Goal: Transaction & Acquisition: Purchase product/service

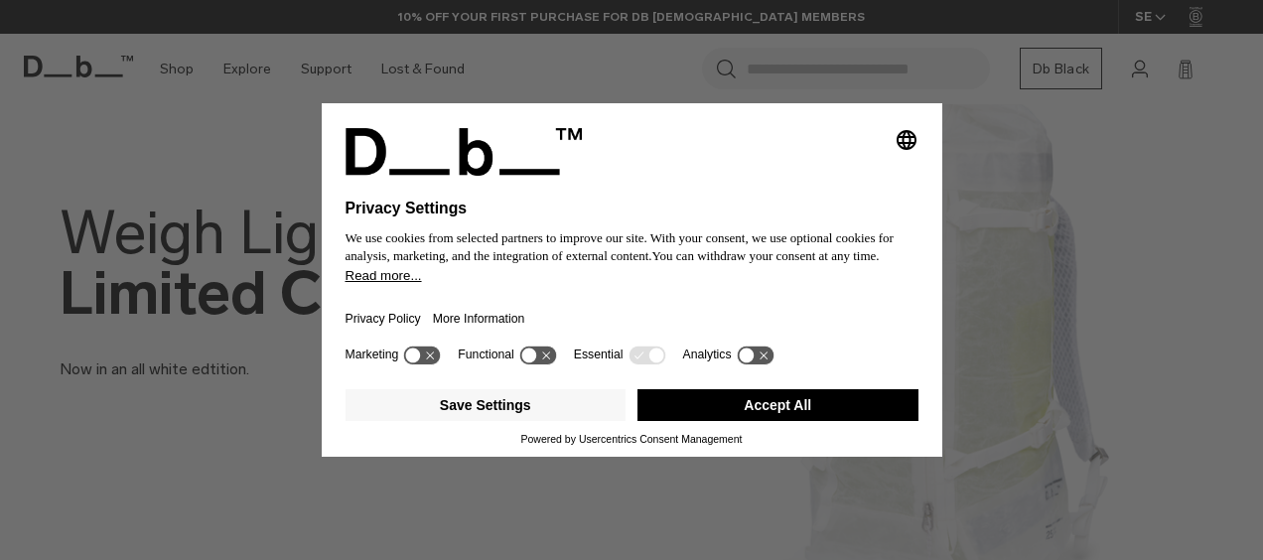
drag, startPoint x: 892, startPoint y: 403, endPoint x: 874, endPoint y: 382, distance: 27.5
click at [890, 401] on button "Accept All" at bounding box center [778, 405] width 281 height 32
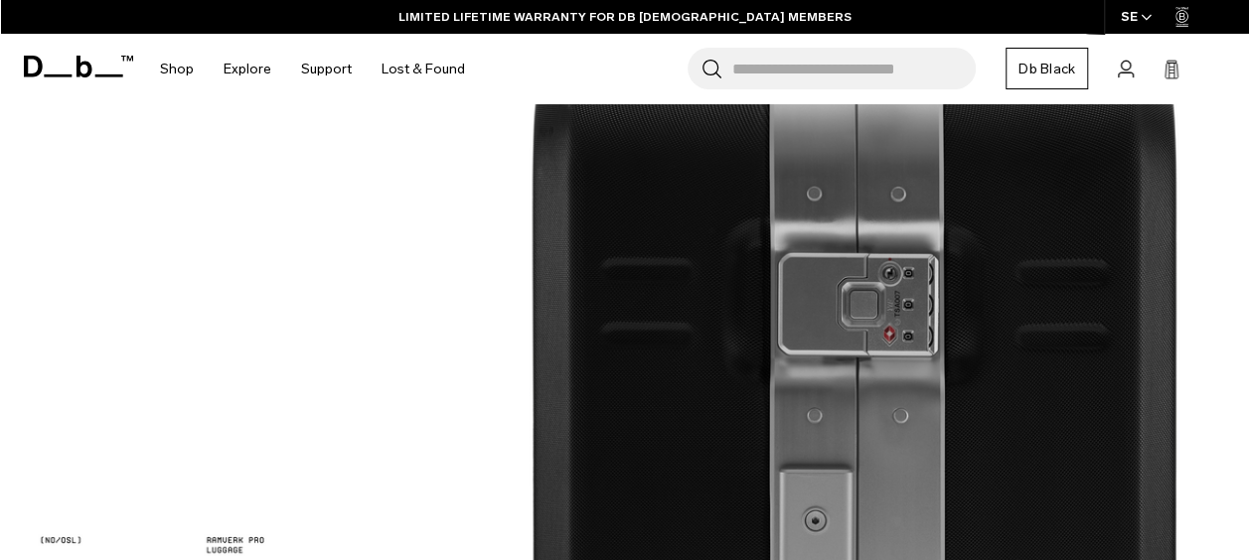
scroll to position [1788, 0]
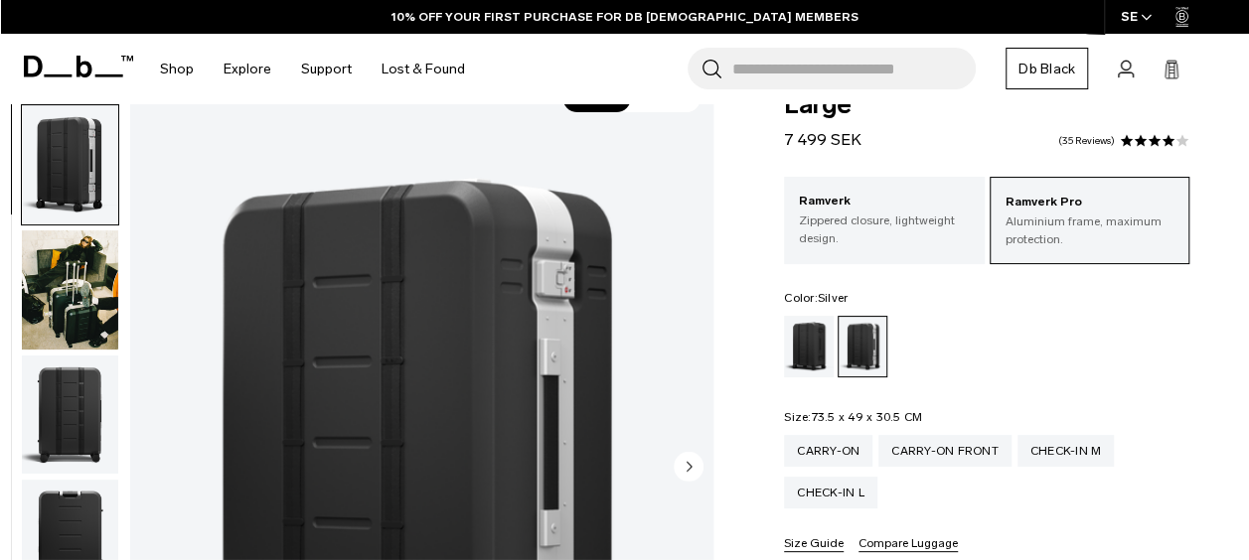
scroll to position [99, 0]
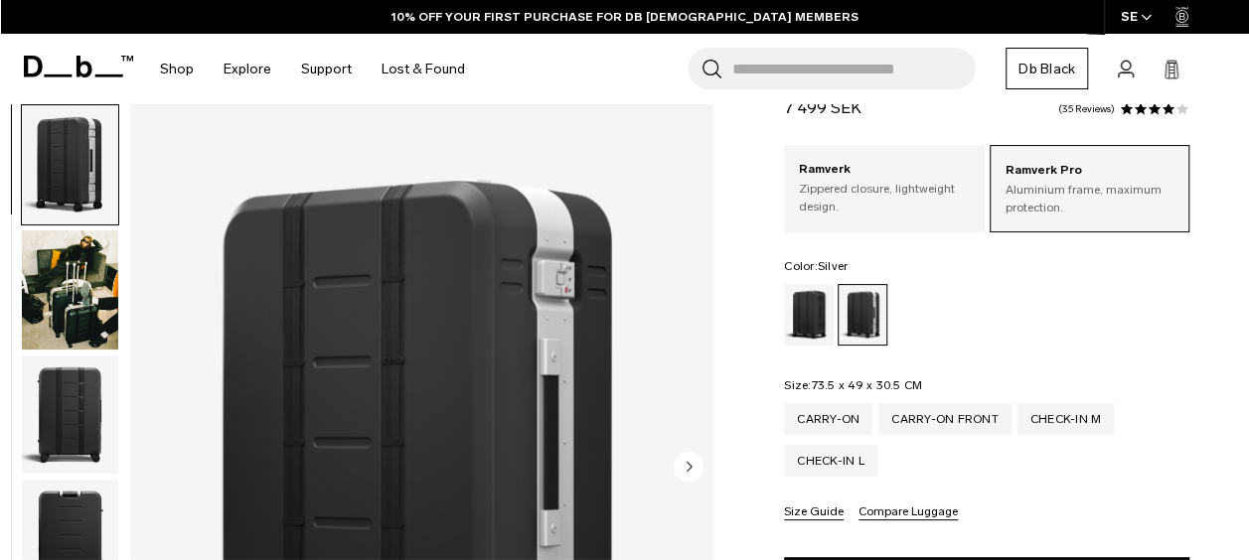
click at [91, 294] on img "button" at bounding box center [70, 289] width 96 height 119
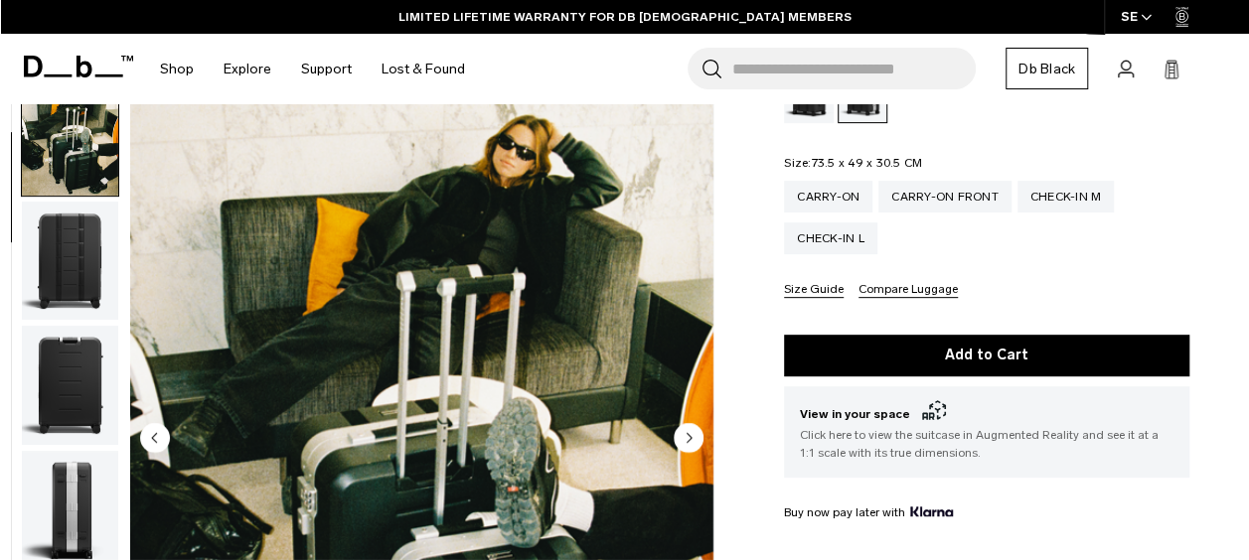
scroll to position [0, 0]
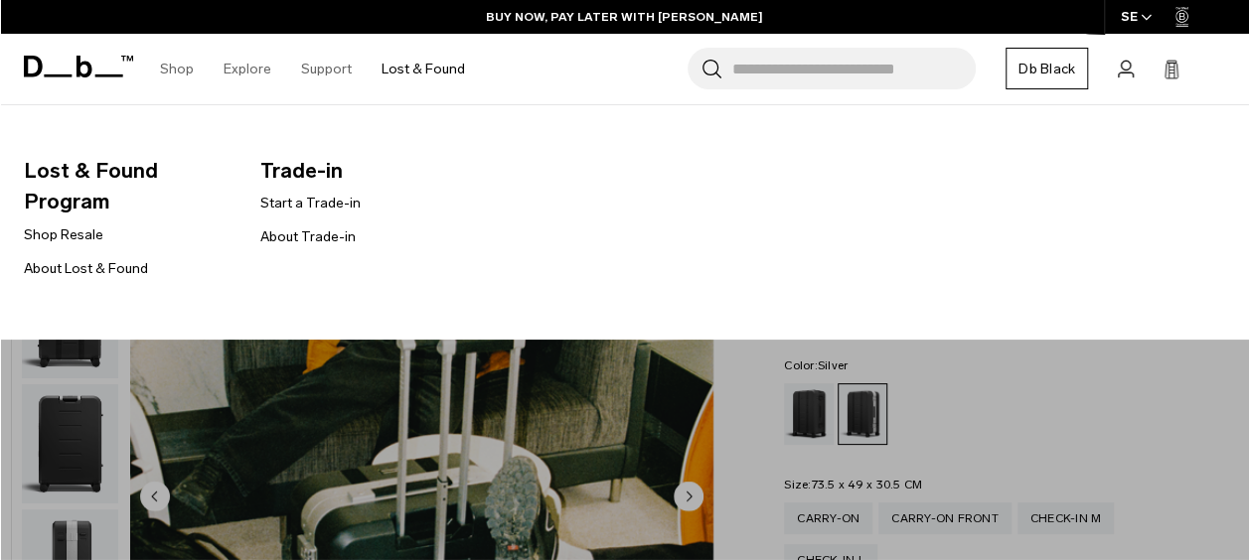
click at [409, 64] on link "Lost & Found" at bounding box center [422, 69] width 83 height 71
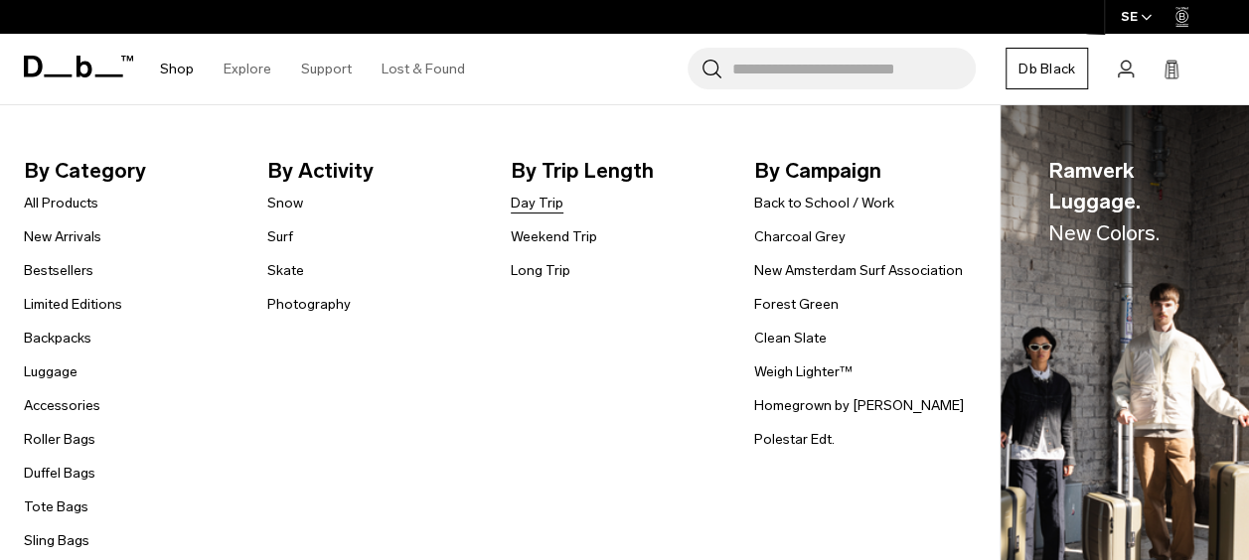
click at [542, 205] on link "Day Trip" at bounding box center [537, 203] width 53 height 21
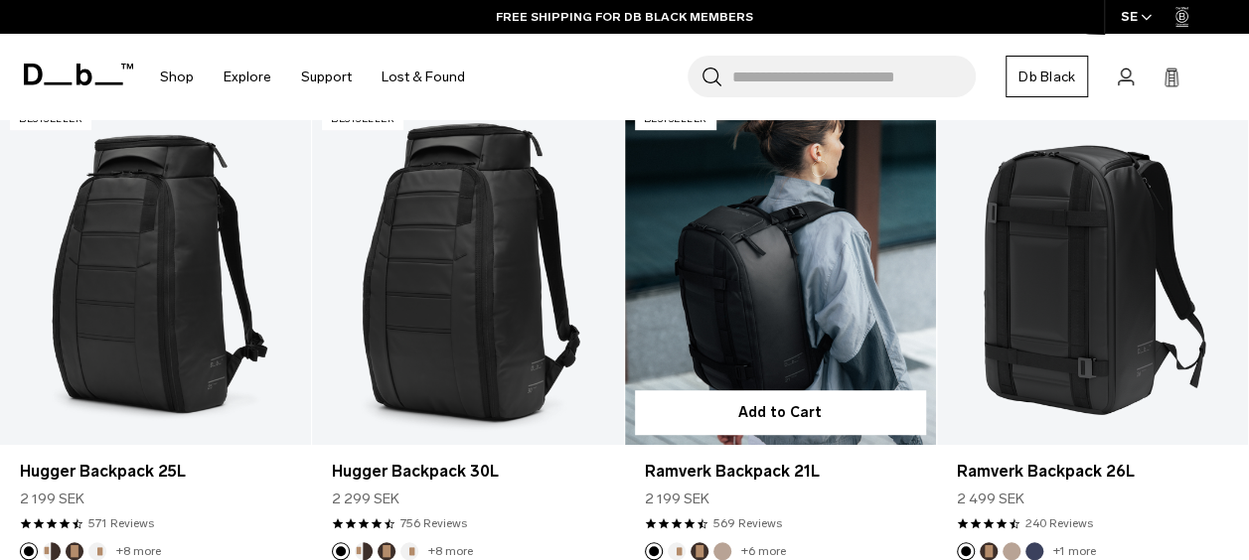
scroll to position [497, 0]
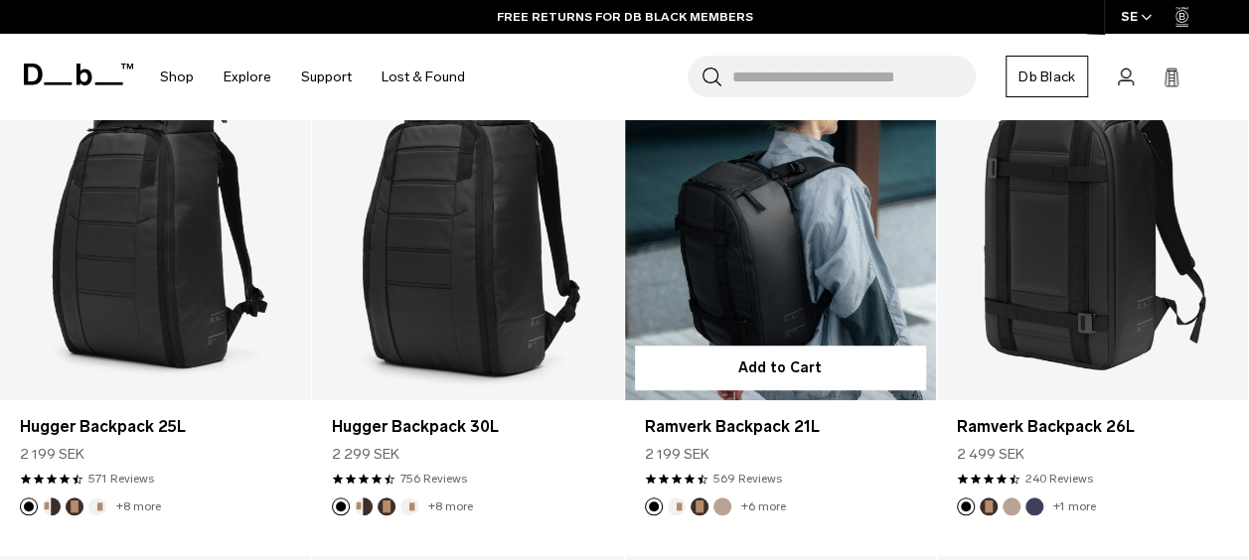
click at [888, 470] on div "4.7 star rating 569 Reviews" at bounding box center [780, 479] width 271 height 18
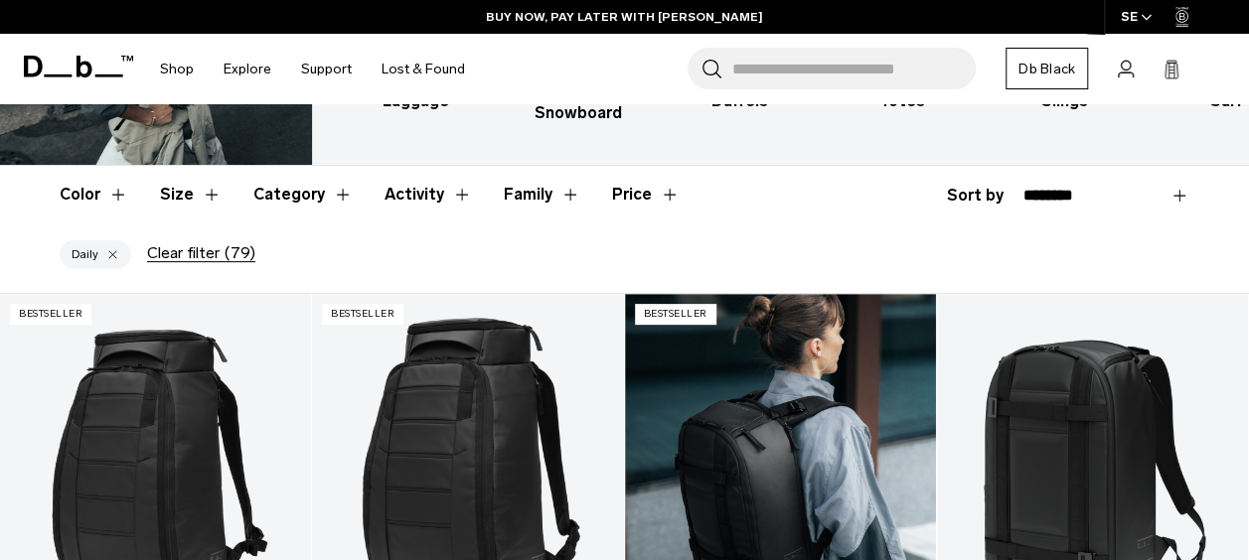
scroll to position [298, 0]
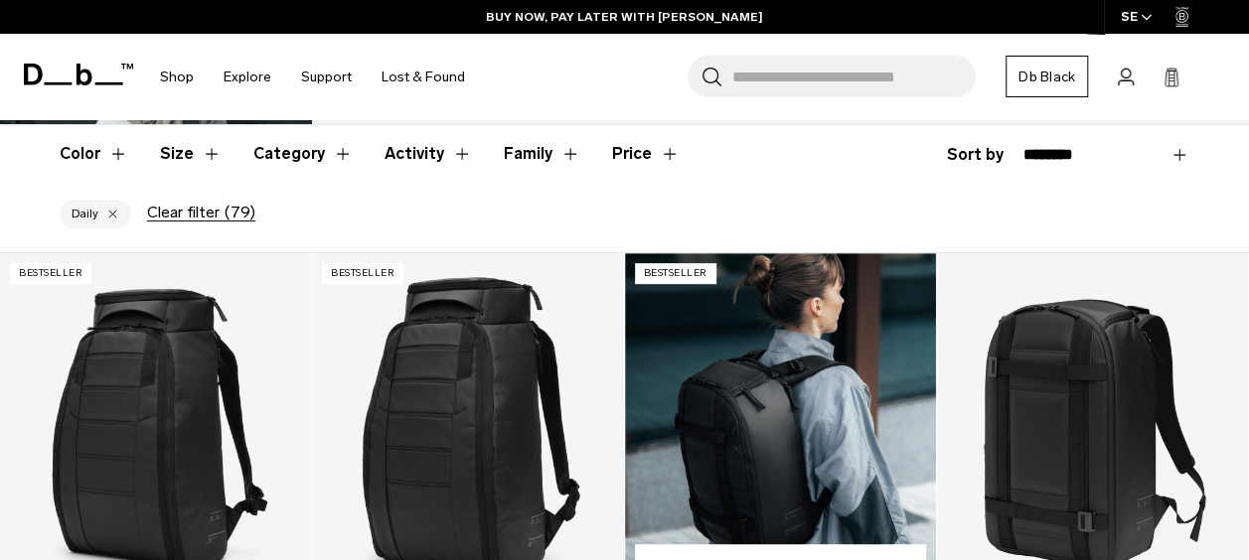
click at [786, 288] on link "Ramverk Backpack 21L" at bounding box center [780, 426] width 311 height 346
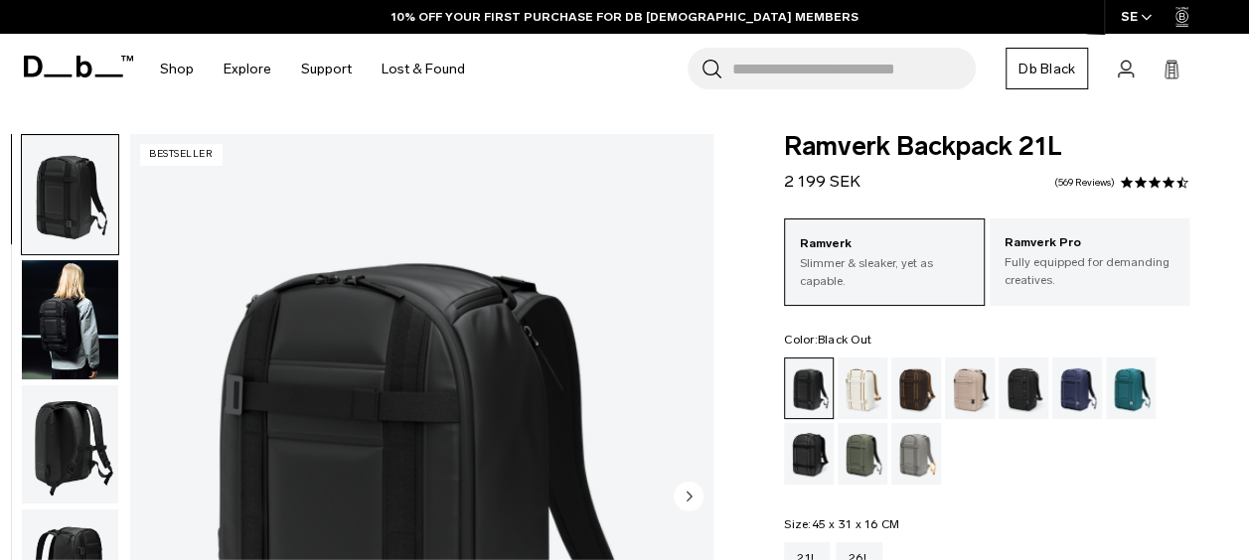
click at [50, 332] on img "button" at bounding box center [70, 319] width 96 height 119
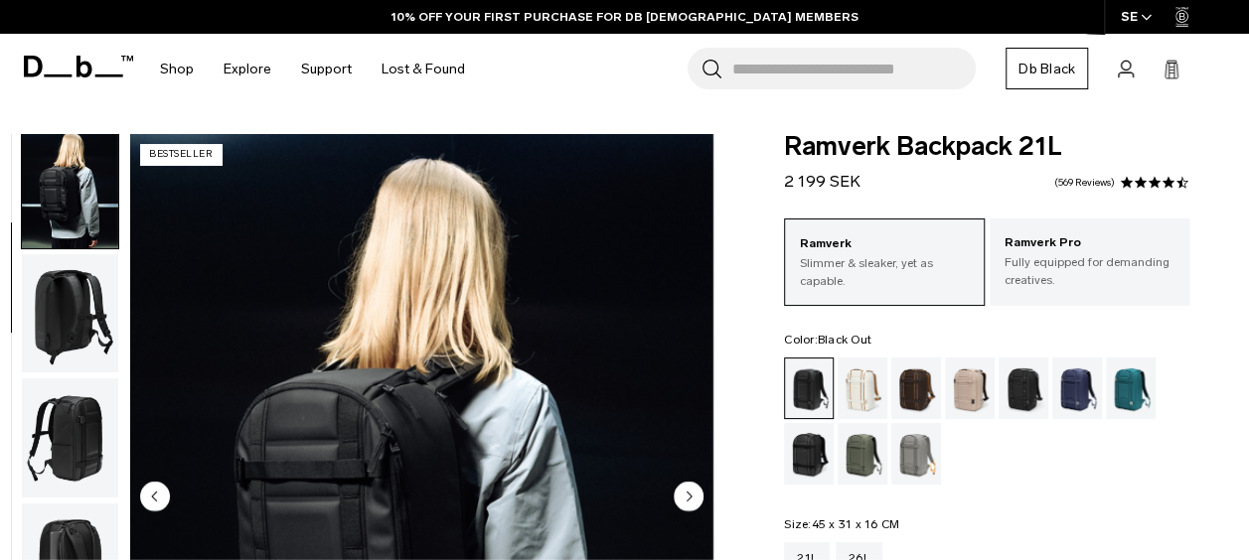
scroll to position [268, 0]
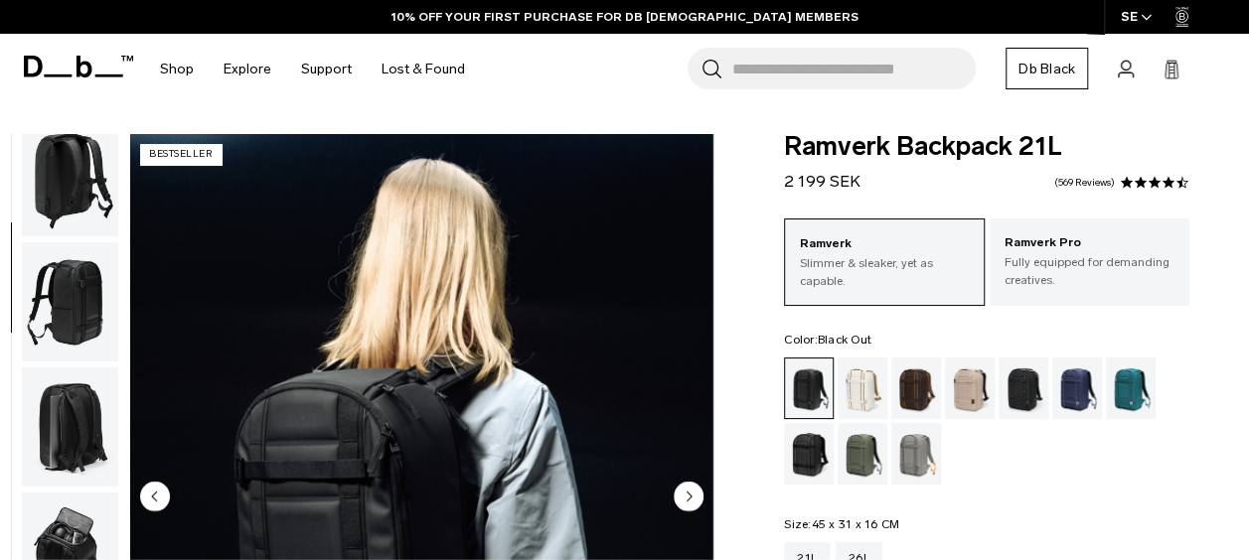
click at [85, 274] on img "button" at bounding box center [70, 301] width 96 height 119
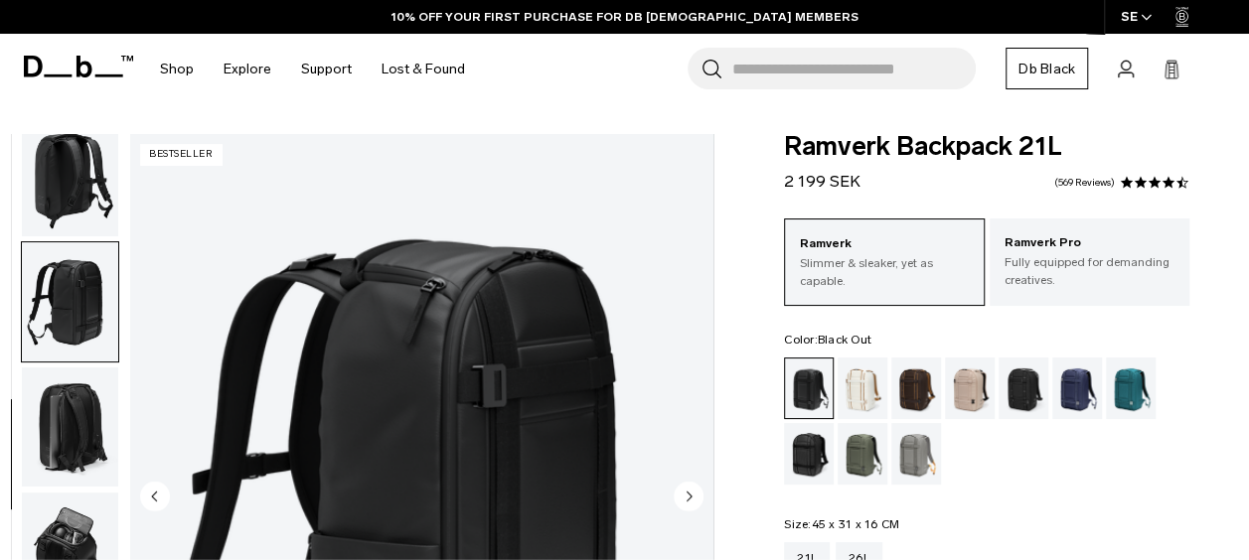
click at [73, 395] on img "button" at bounding box center [70, 427] width 96 height 119
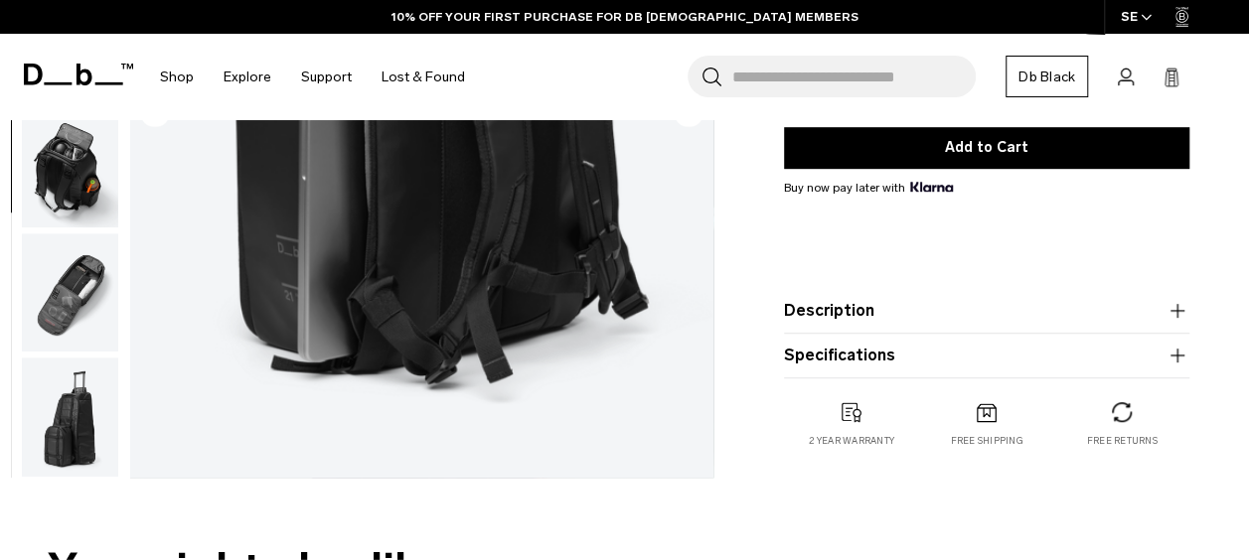
scroll to position [497, 0]
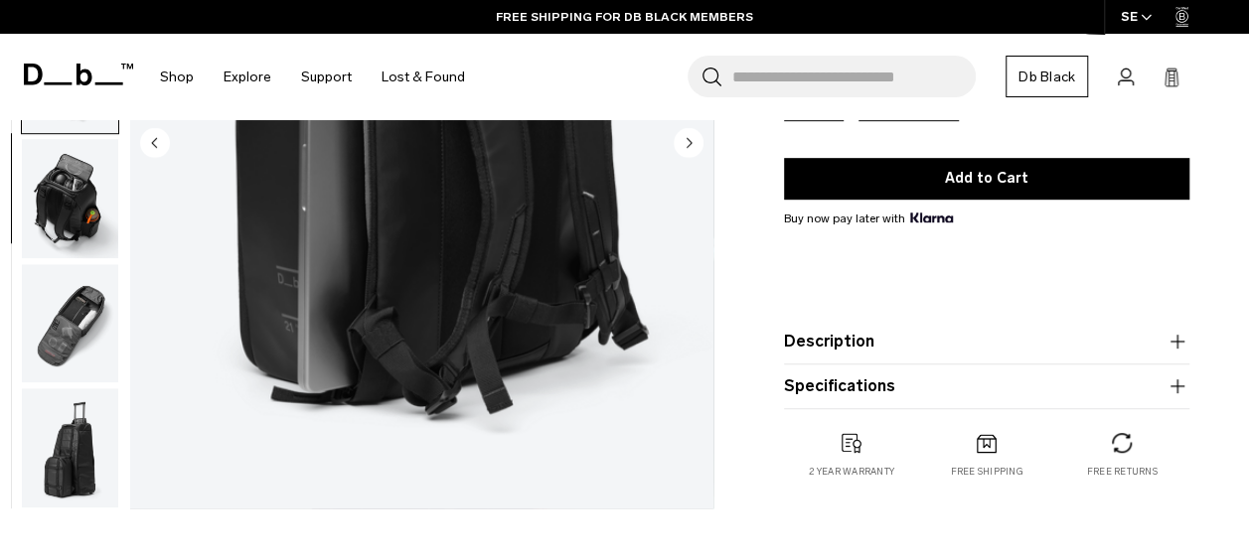
click at [66, 451] on img "button" at bounding box center [70, 448] width 96 height 119
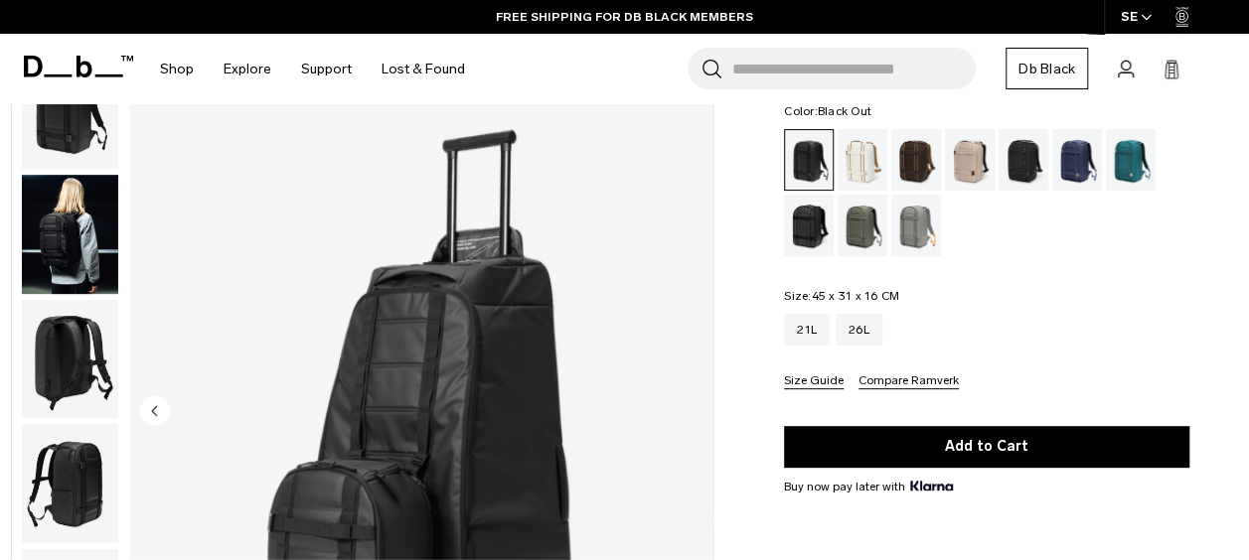
scroll to position [199, 0]
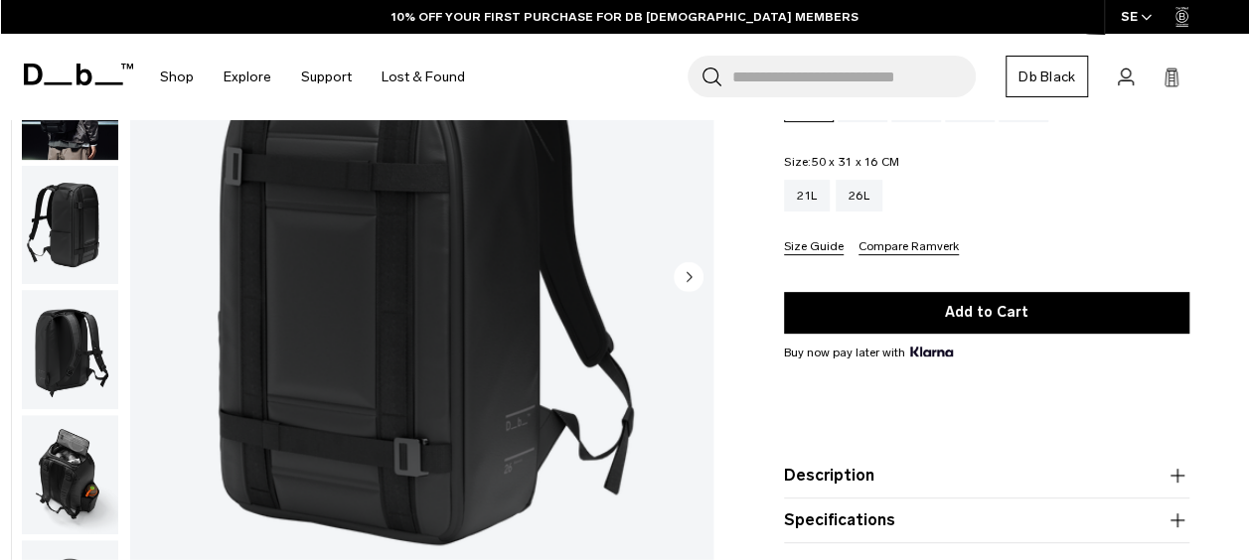
scroll to position [298, 0]
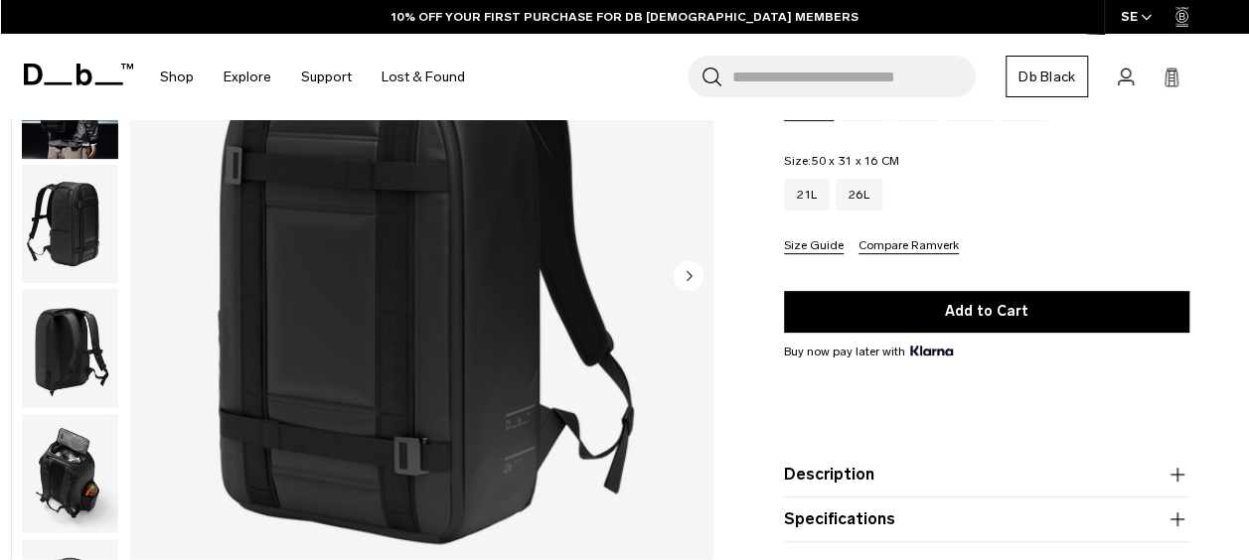
click at [37, 344] on img "button" at bounding box center [70, 349] width 96 height 119
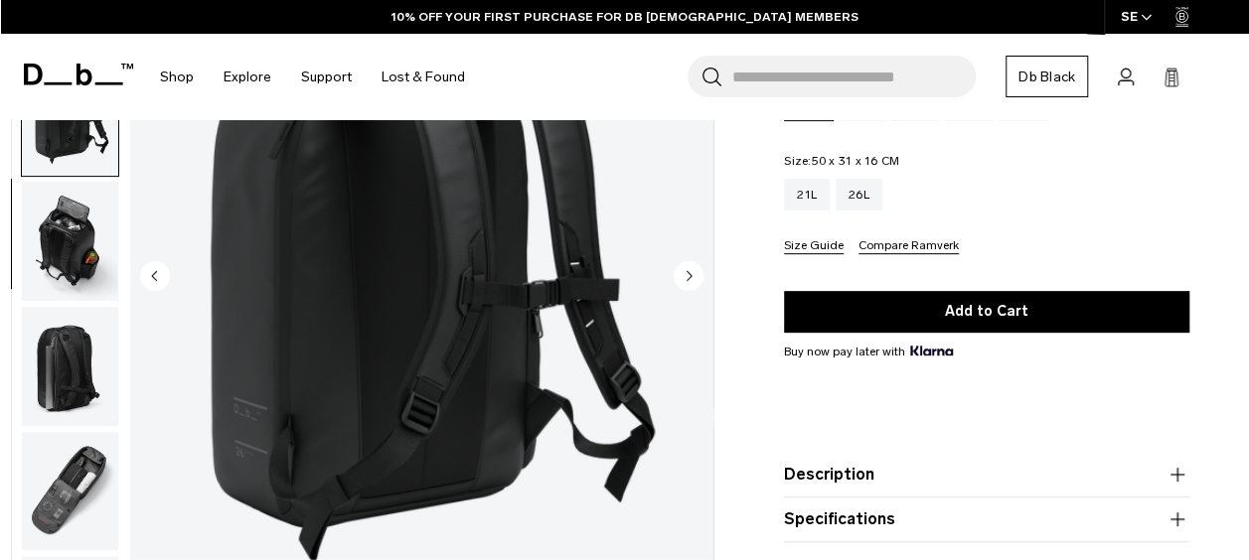
scroll to position [268, 0]
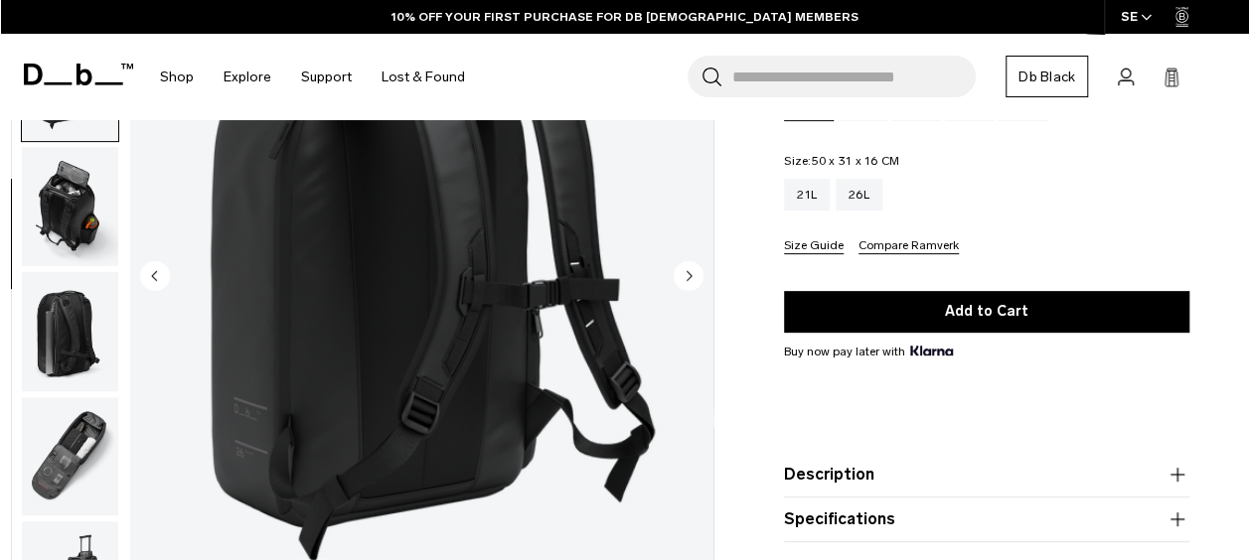
click at [77, 179] on img "button" at bounding box center [70, 206] width 96 height 119
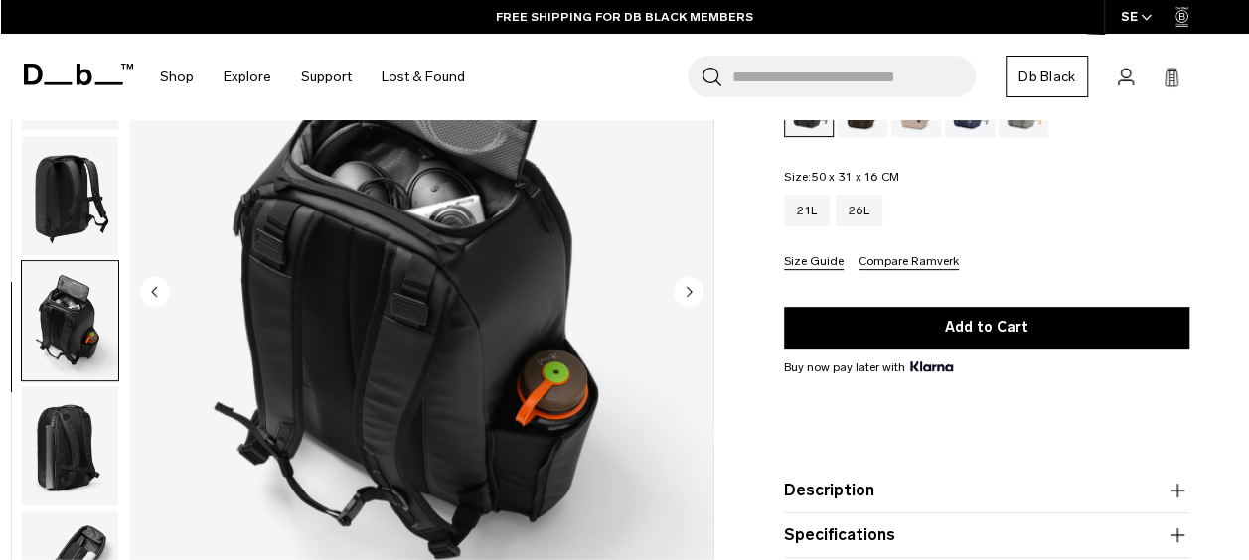
scroll to position [397, 0]
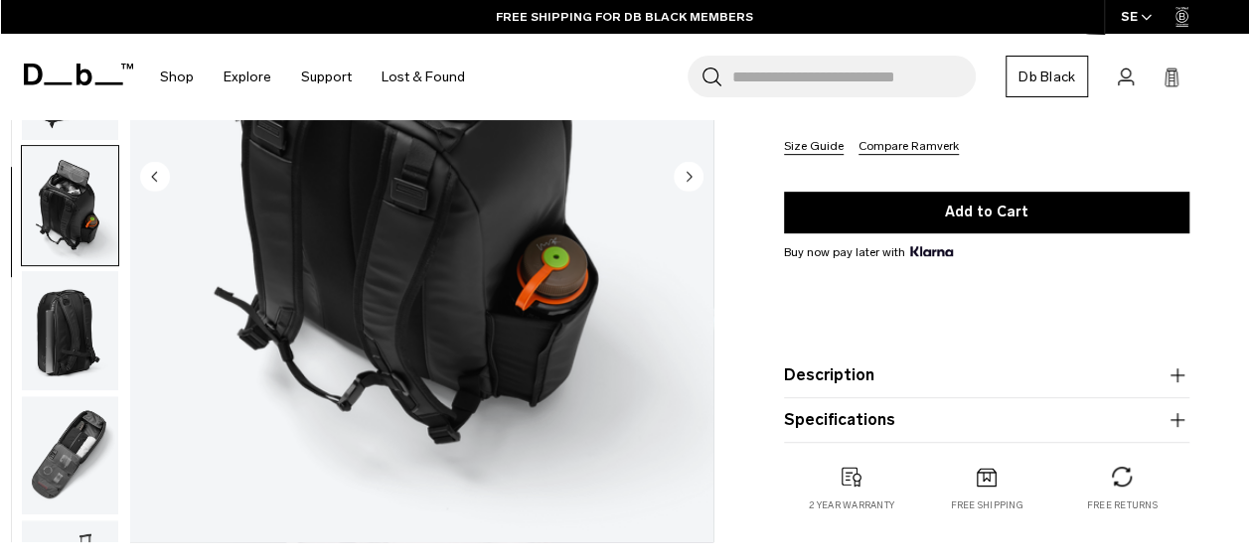
click at [84, 323] on img "button" at bounding box center [70, 330] width 96 height 119
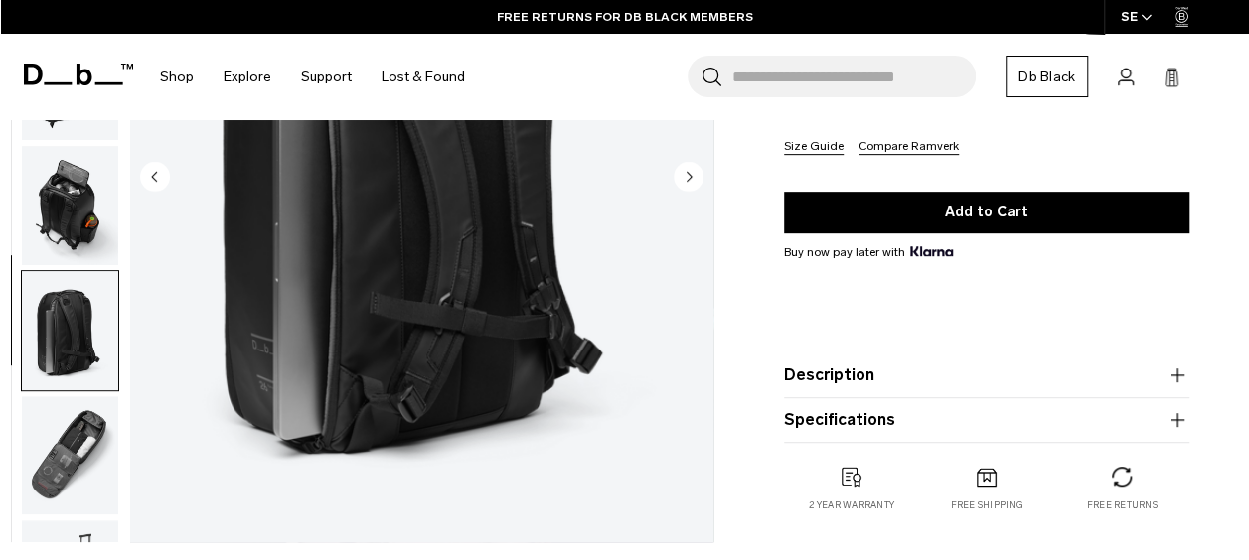
scroll to position [268, 0]
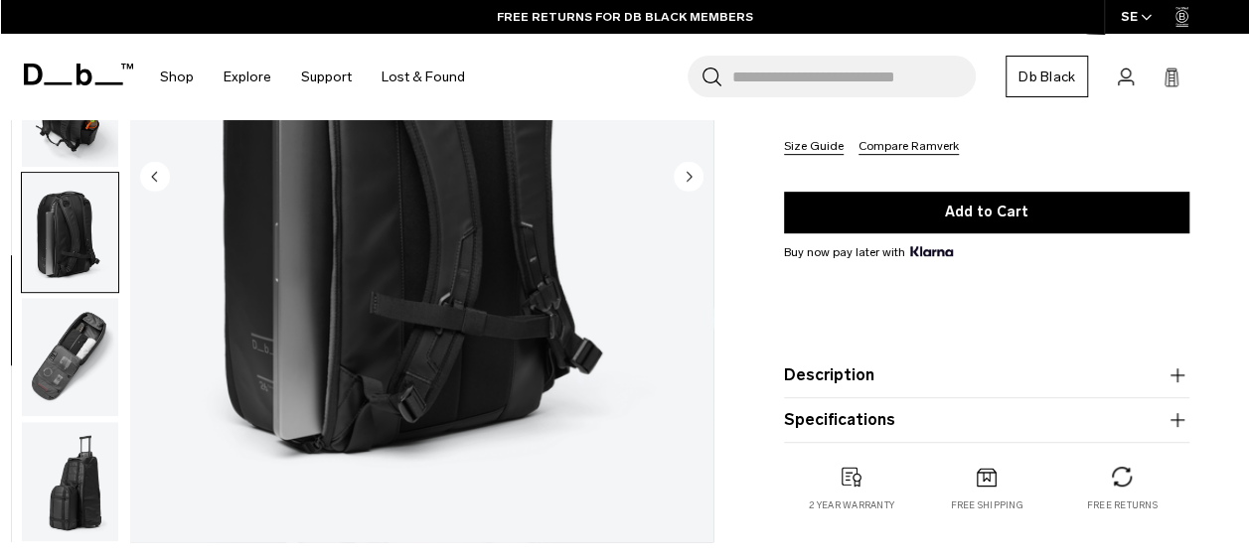
click at [81, 348] on img "button" at bounding box center [70, 357] width 96 height 119
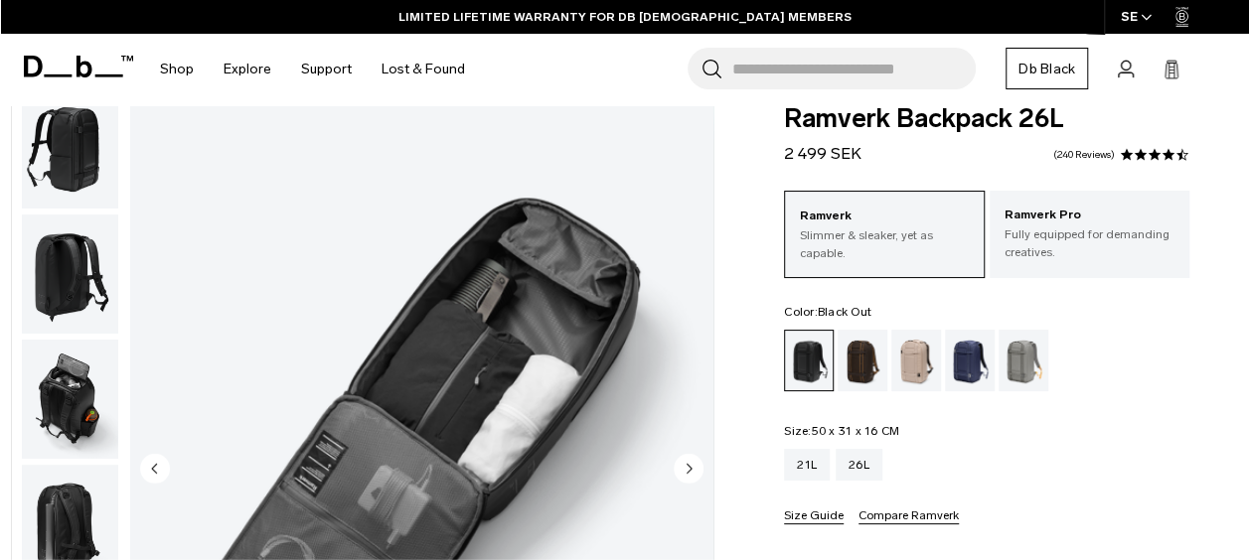
scroll to position [0, 0]
